Goal: Check status: Check status

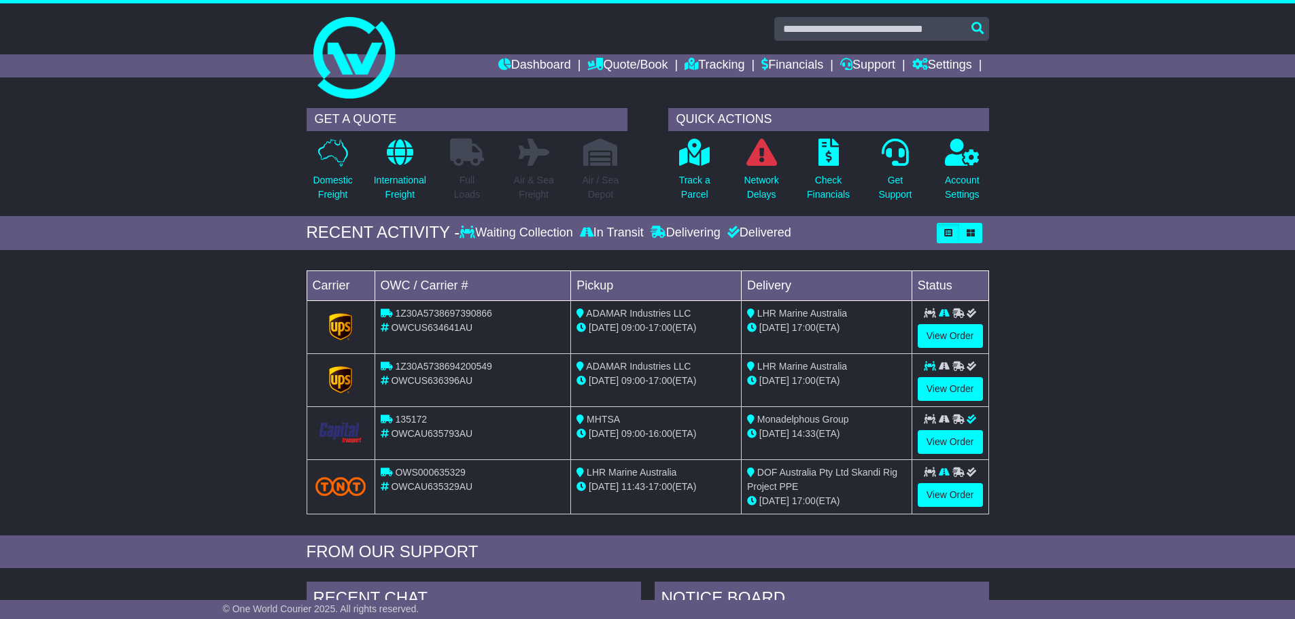
click at [603, 336] on td "ADAMAR Industries LLC 15 Aug 09:00 - 17:00 (ETA)" at bounding box center [656, 327] width 171 height 53
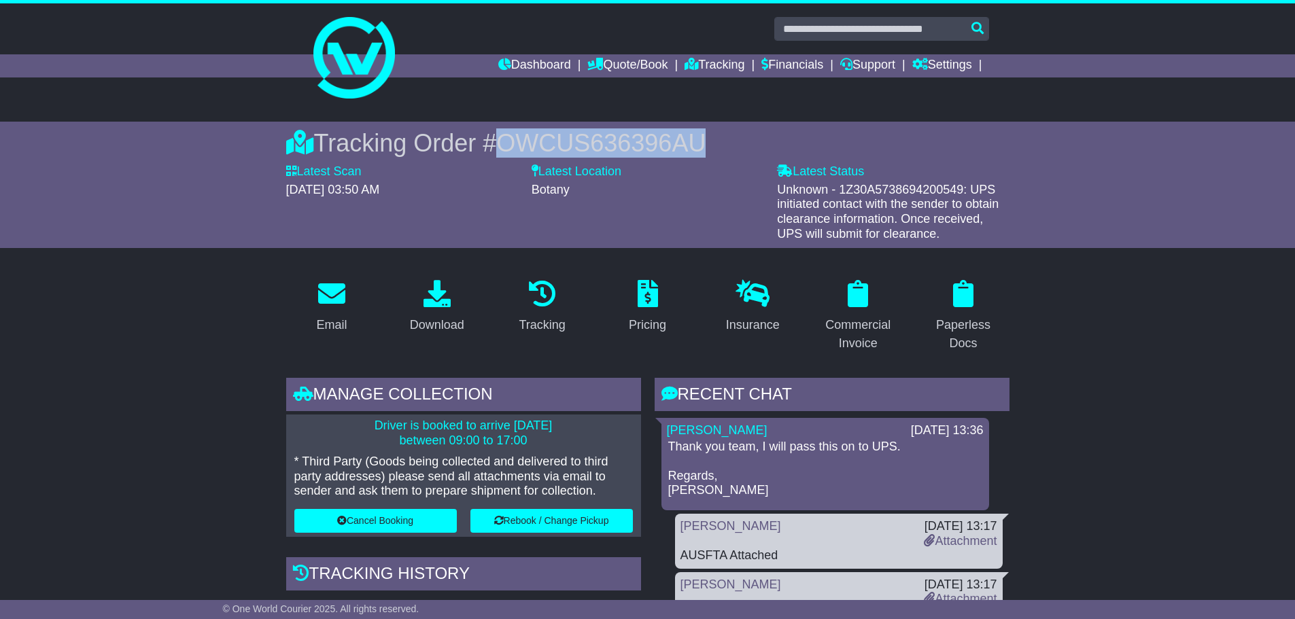
drag, startPoint x: 714, startPoint y: 140, endPoint x: 504, endPoint y: 142, distance: 210.1
click at [504, 142] on div "Tracking Order # OWCUS636396AU" at bounding box center [647, 143] width 723 height 29
copy span "OWCUS636396AU"
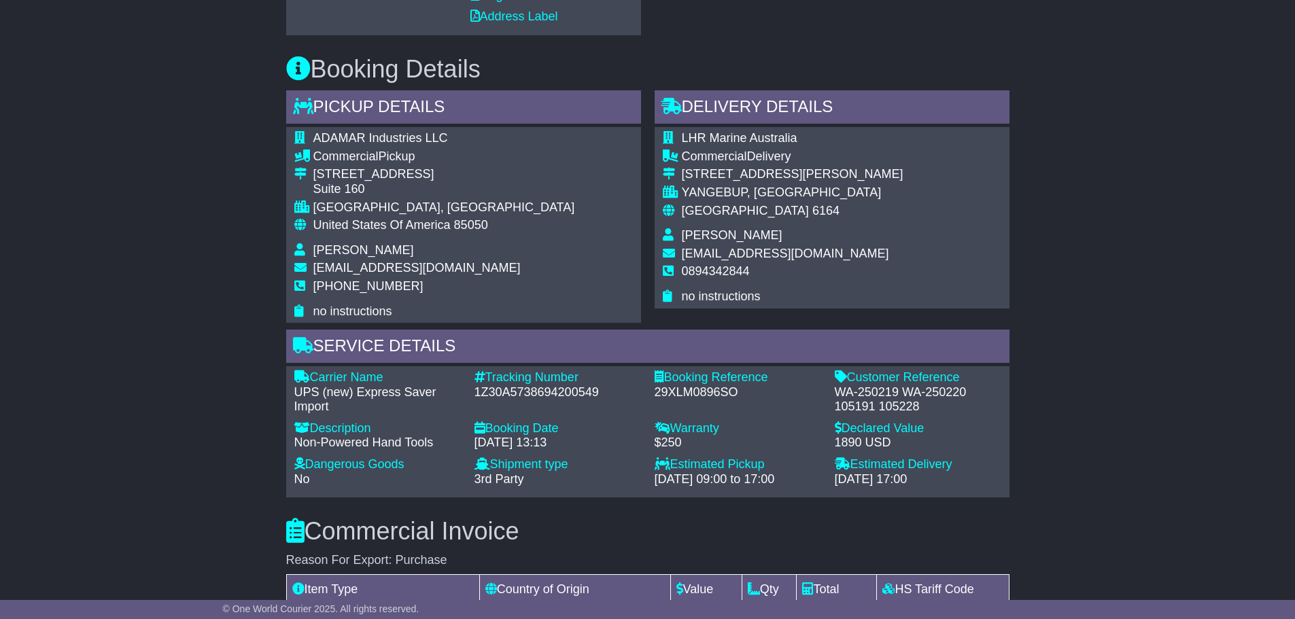
scroll to position [884, 0]
